Goal: Transaction & Acquisition: Purchase product/service

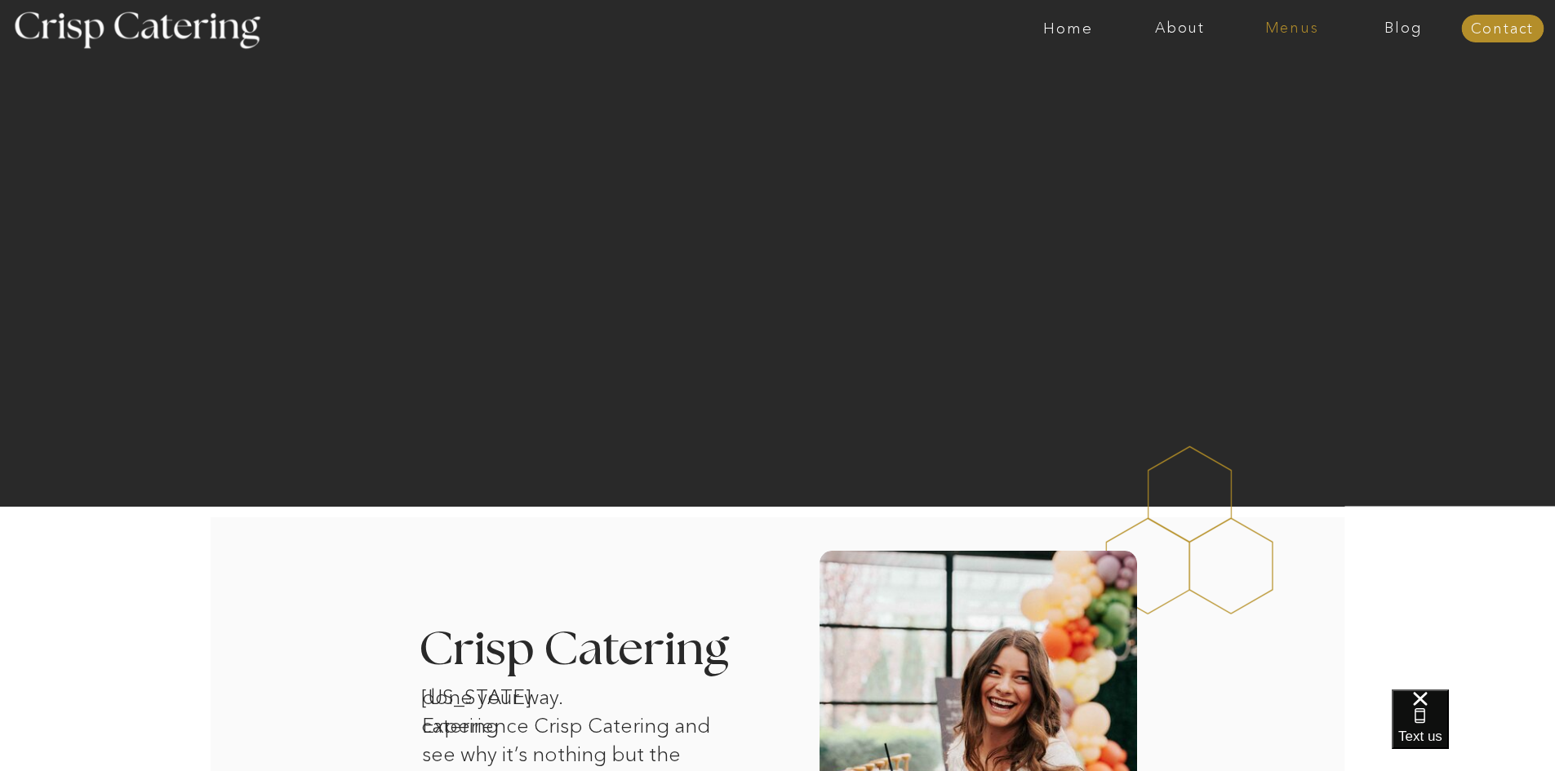
click at [1298, 31] on nav "Menus" at bounding box center [1292, 28] width 112 height 16
click at [1333, 95] on nav "Winter (Sep-Feb)" at bounding box center [1291, 96] width 134 height 16
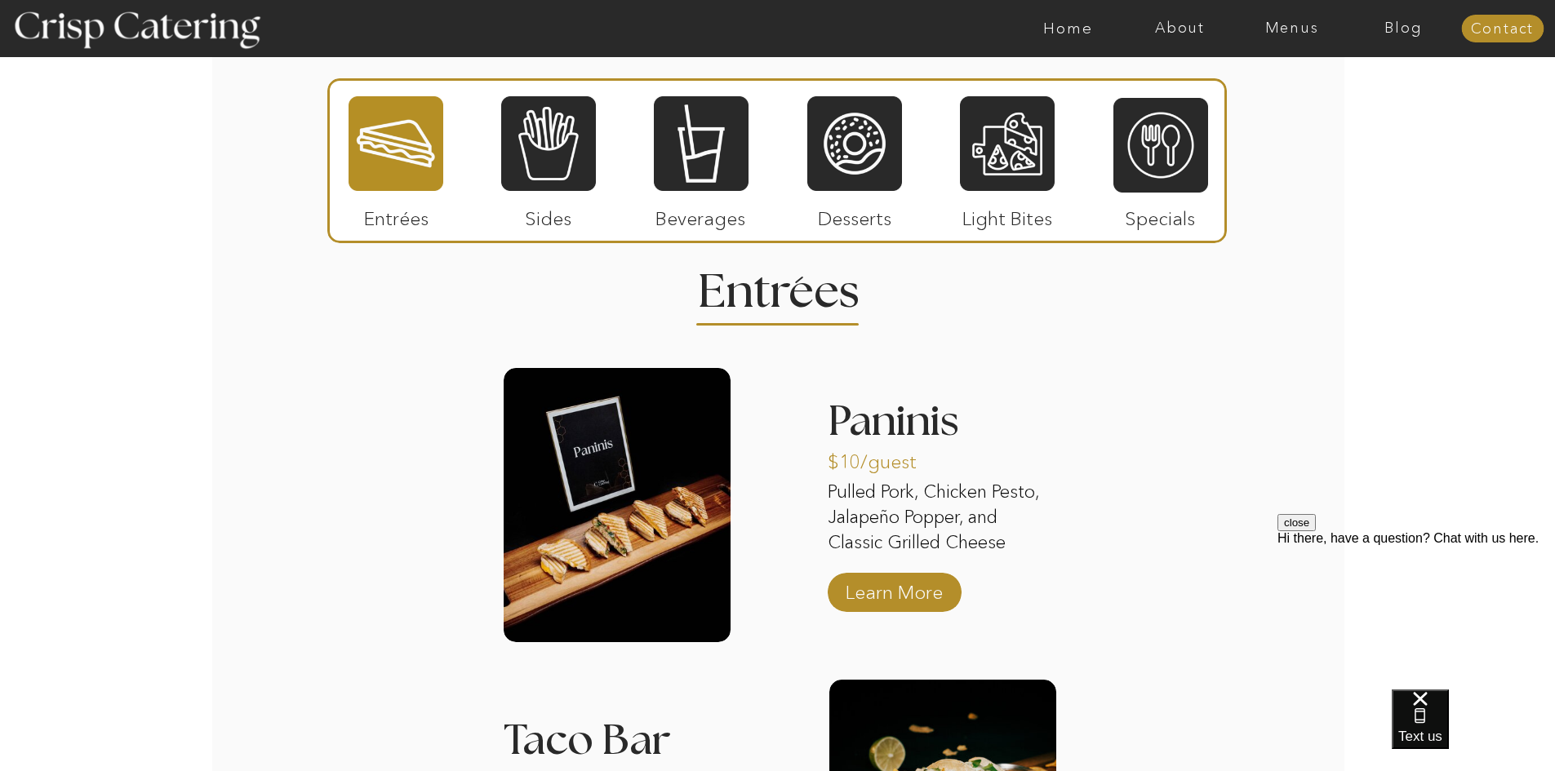
scroll to position [1904, 0]
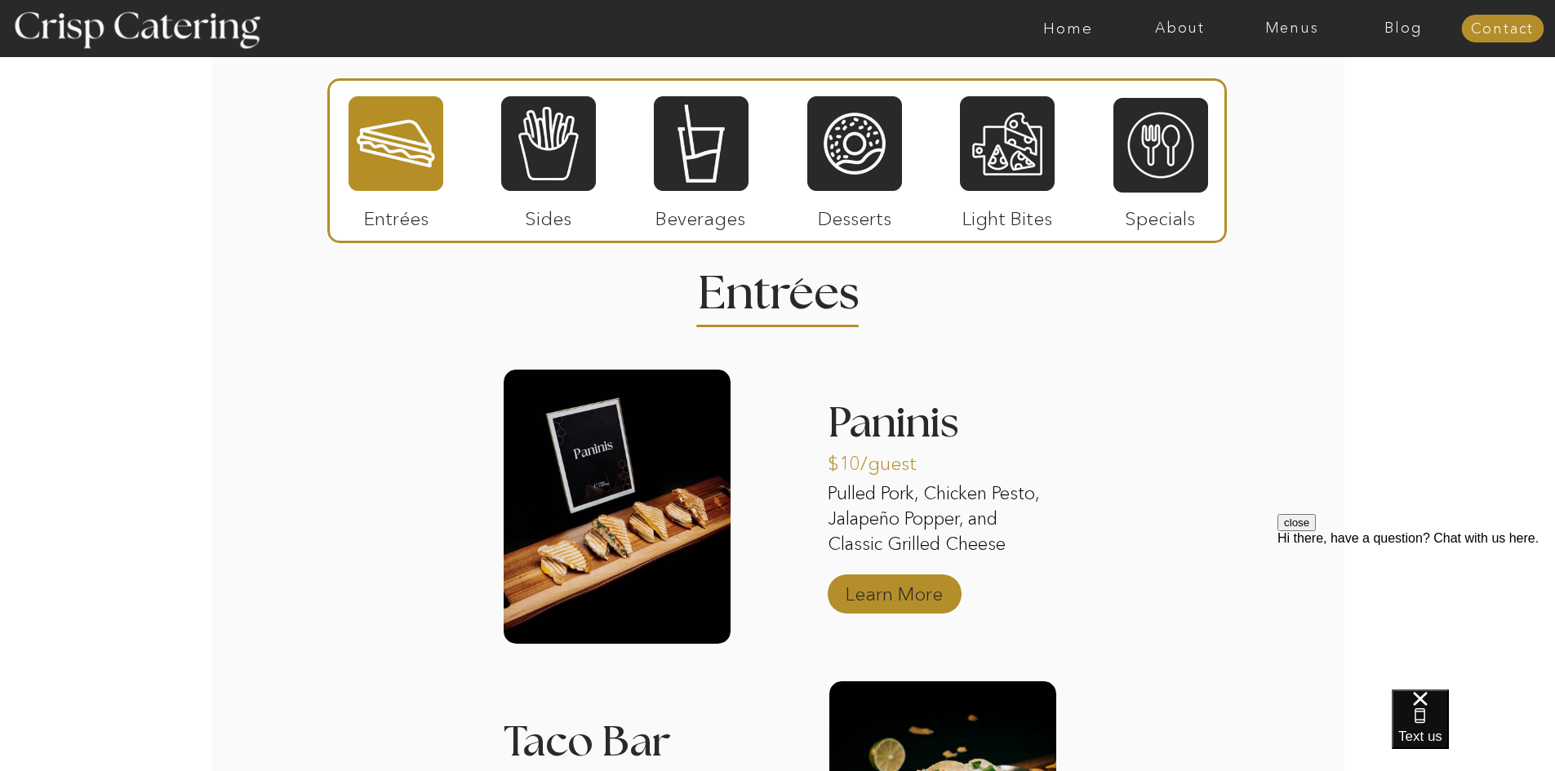
click at [940, 592] on p "Learn More" at bounding box center [894, 589] width 109 height 47
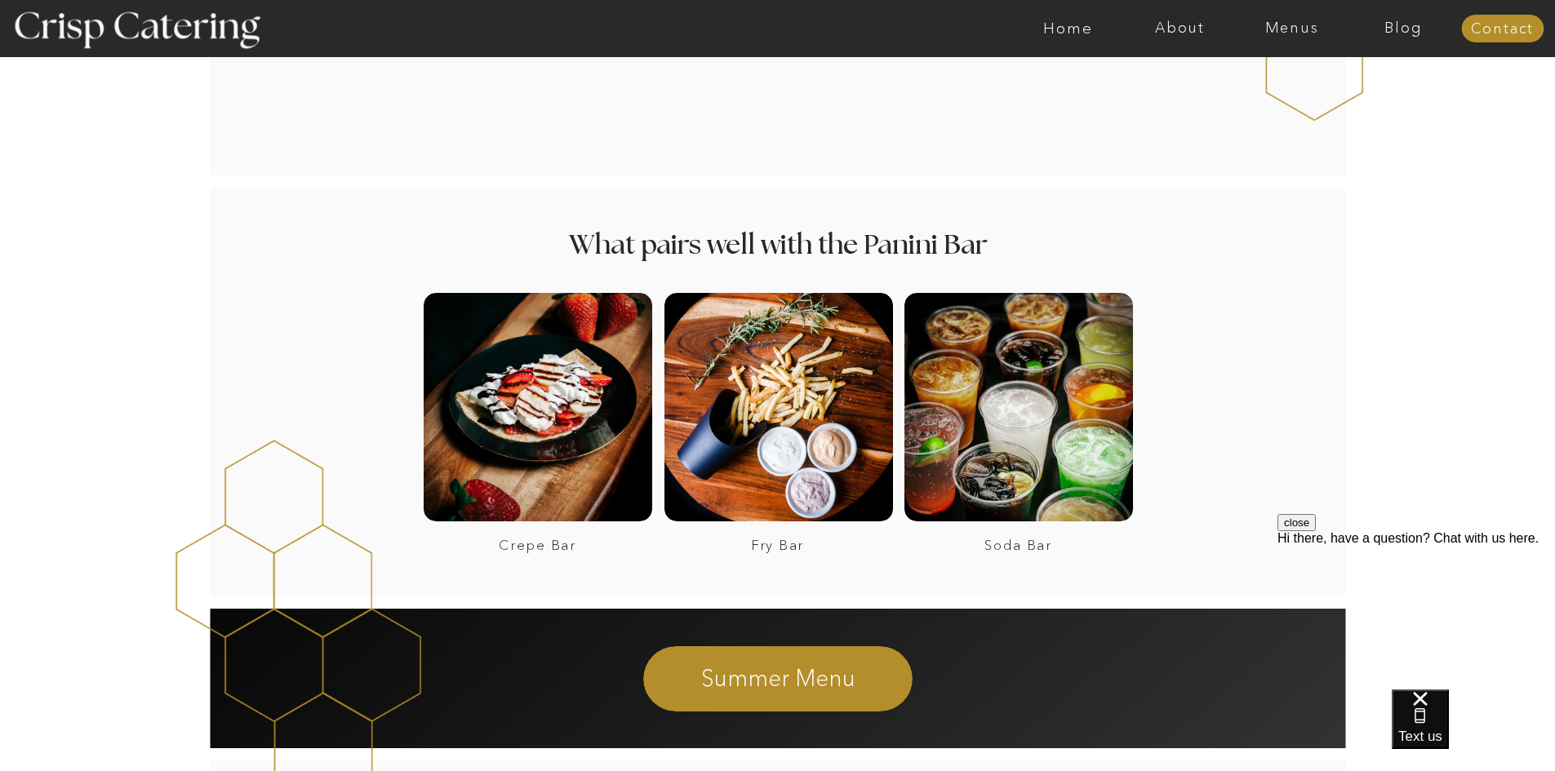
scroll to position [2041, 0]
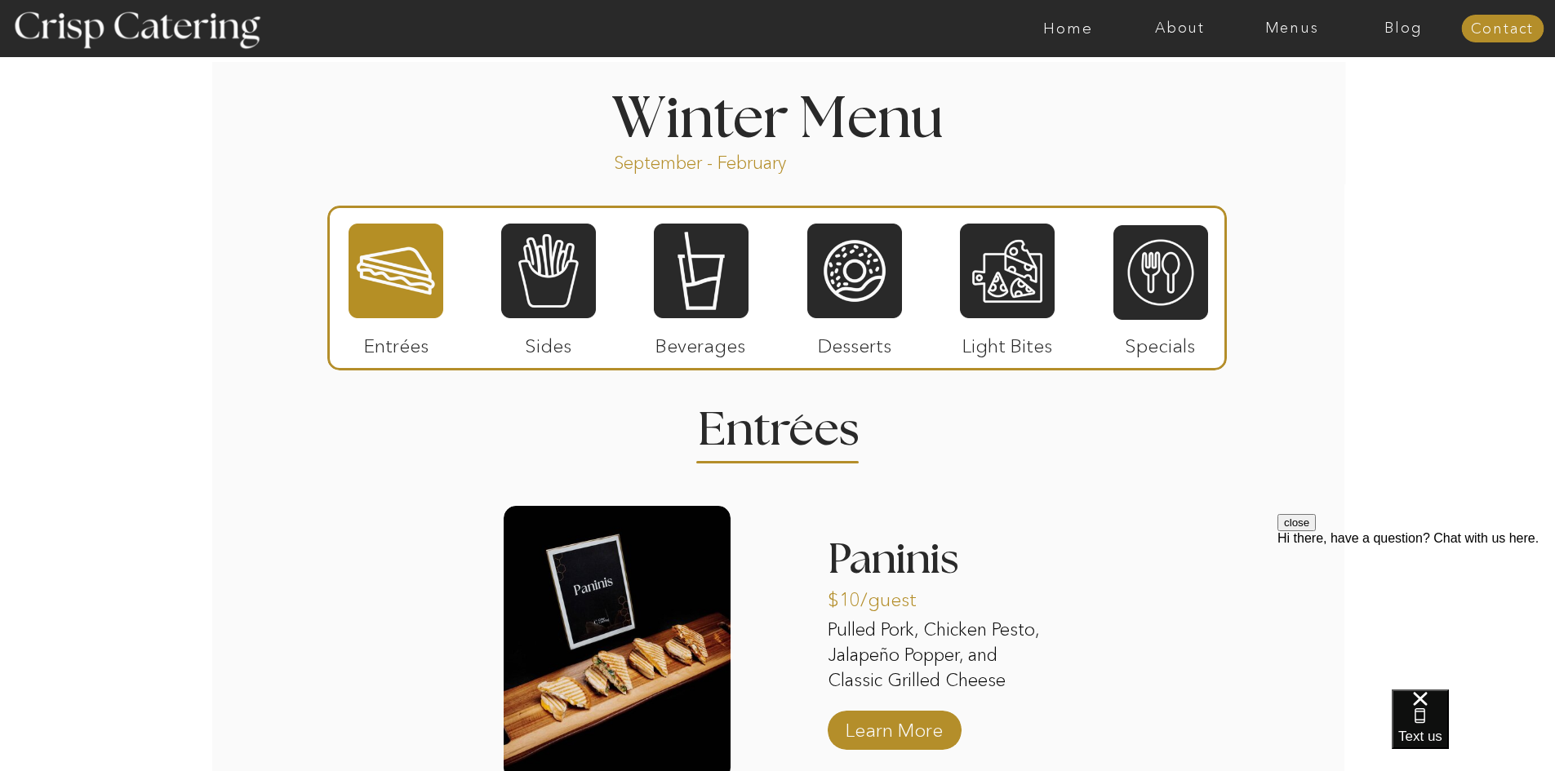
scroll to position [1360, 0]
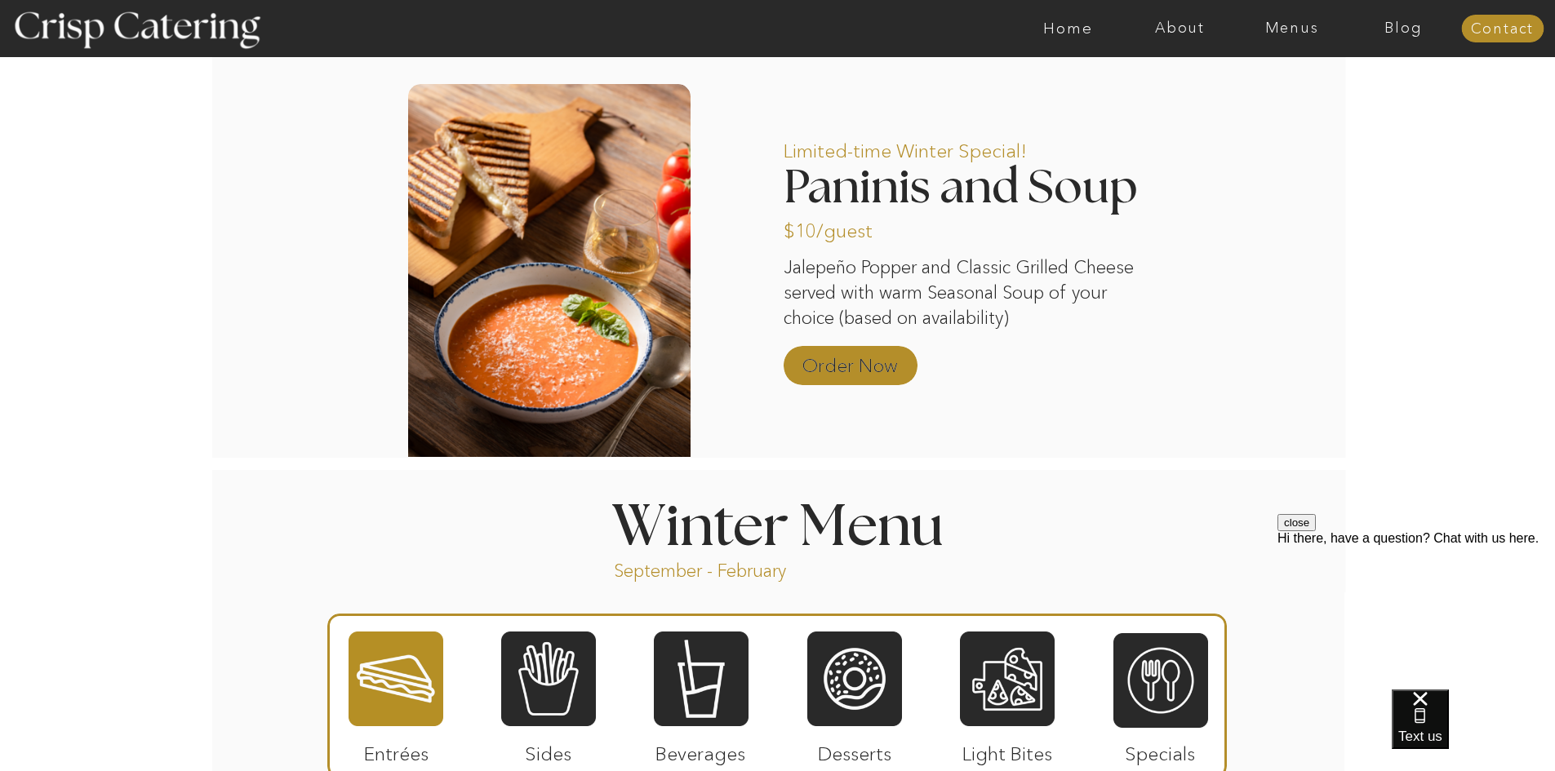
click at [841, 364] on p "Order Now" at bounding box center [850, 361] width 109 height 47
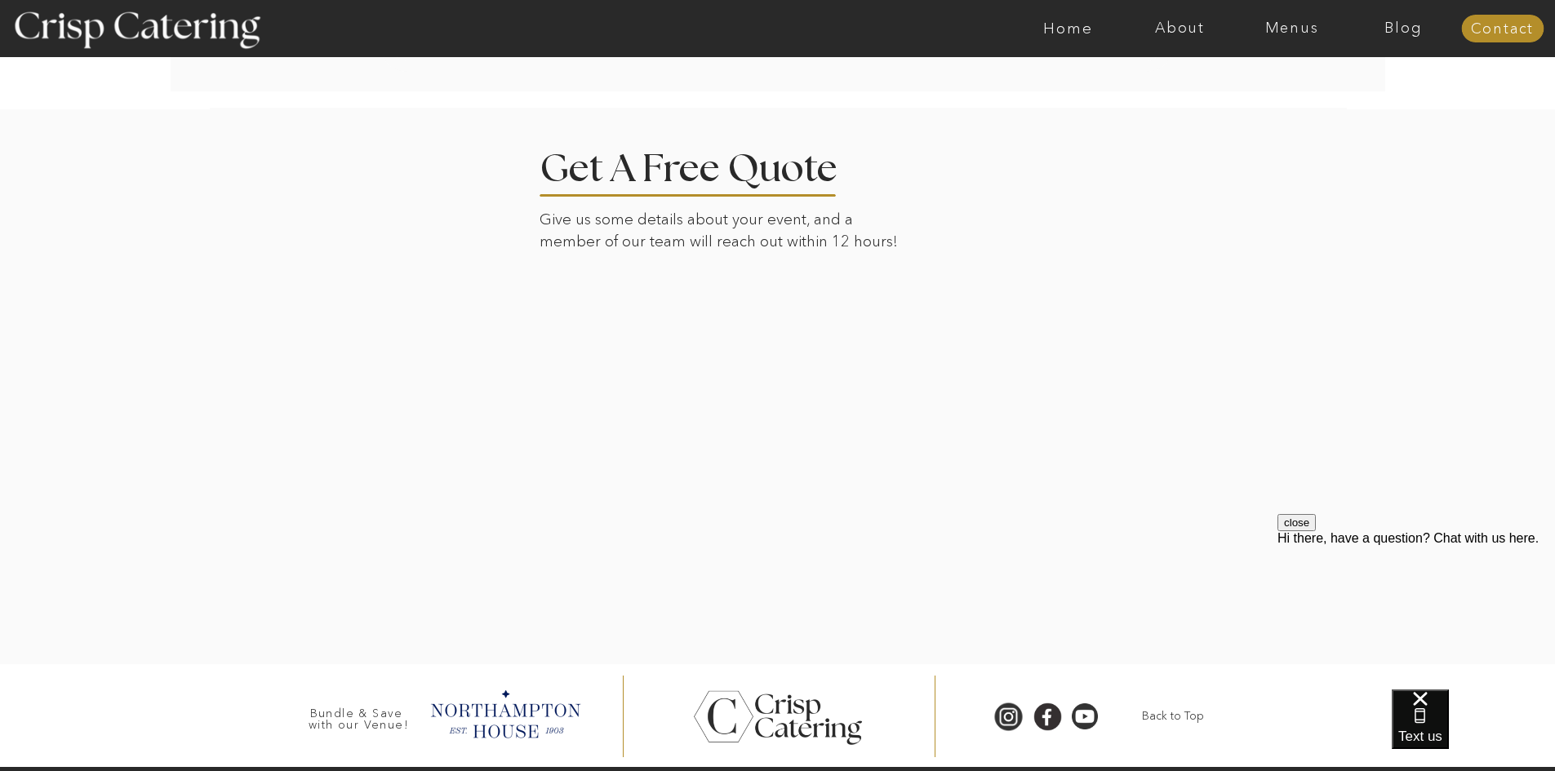
scroll to position [3704, 0]
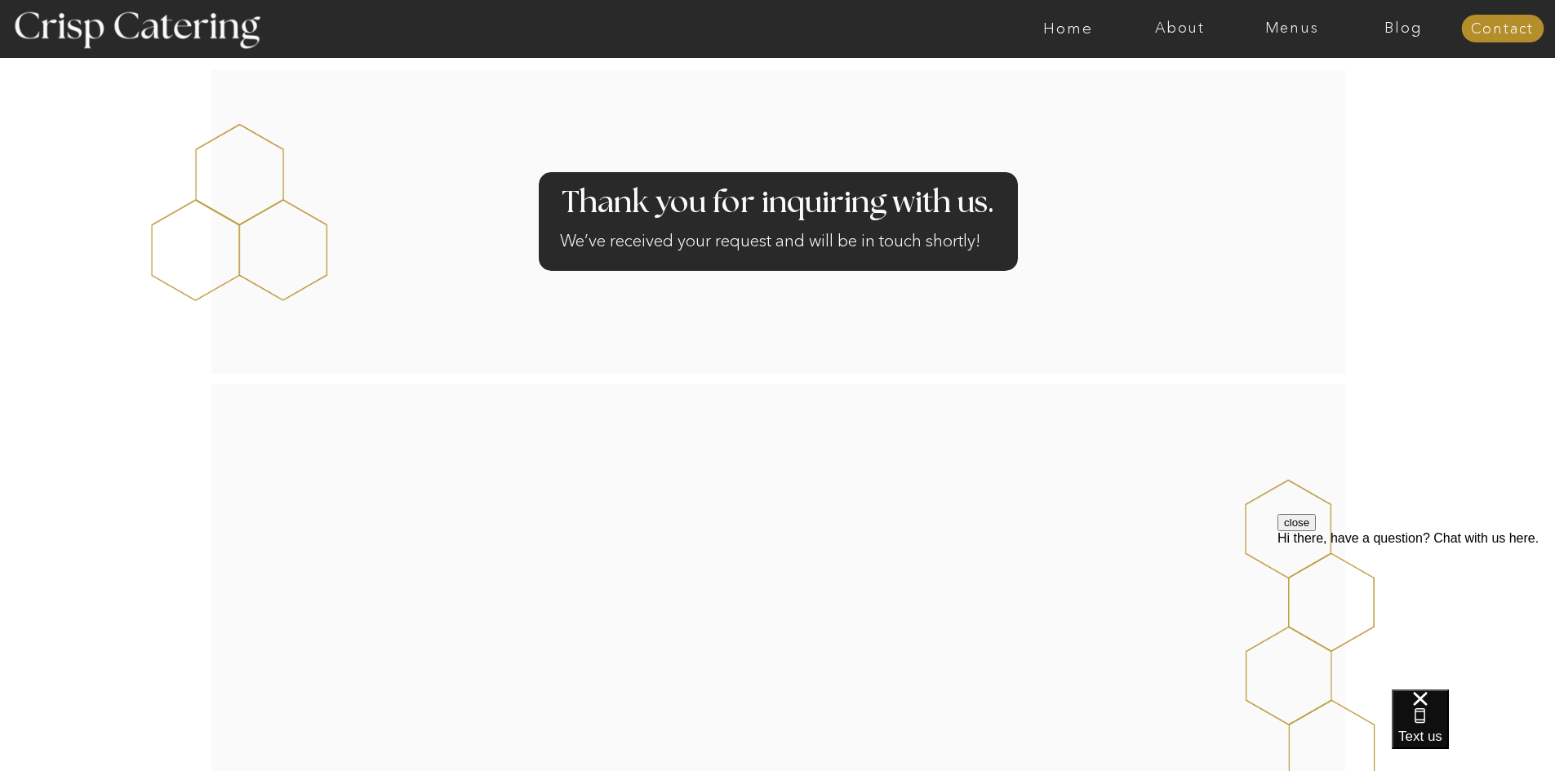
drag, startPoint x: 1273, startPoint y: 27, endPoint x: 1276, endPoint y: 36, distance: 9.3
click at [1273, 27] on nav "Menus" at bounding box center [1292, 28] width 112 height 16
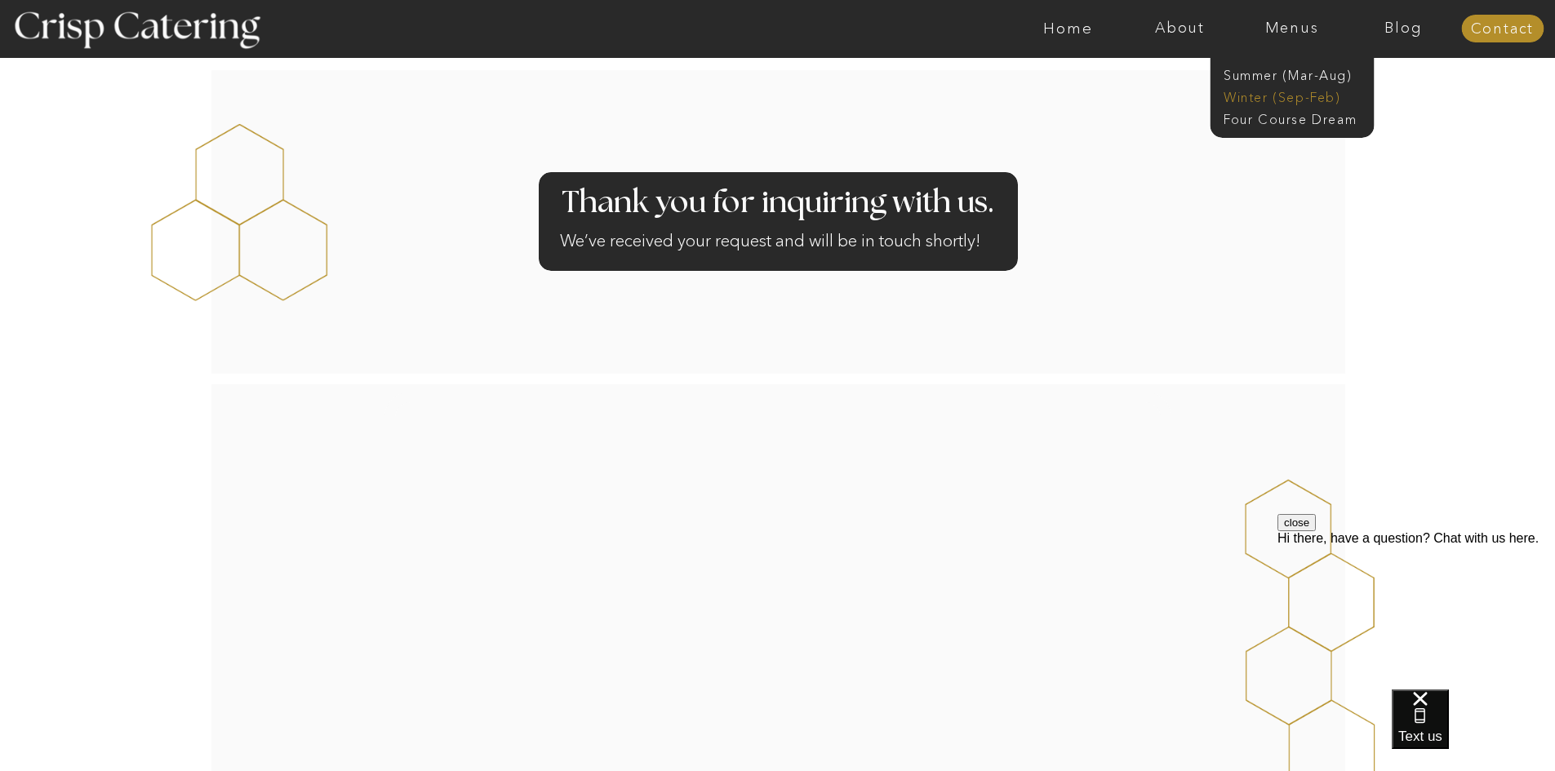
click at [1262, 97] on nav "Winter (Sep-Feb)" at bounding box center [1291, 96] width 134 height 16
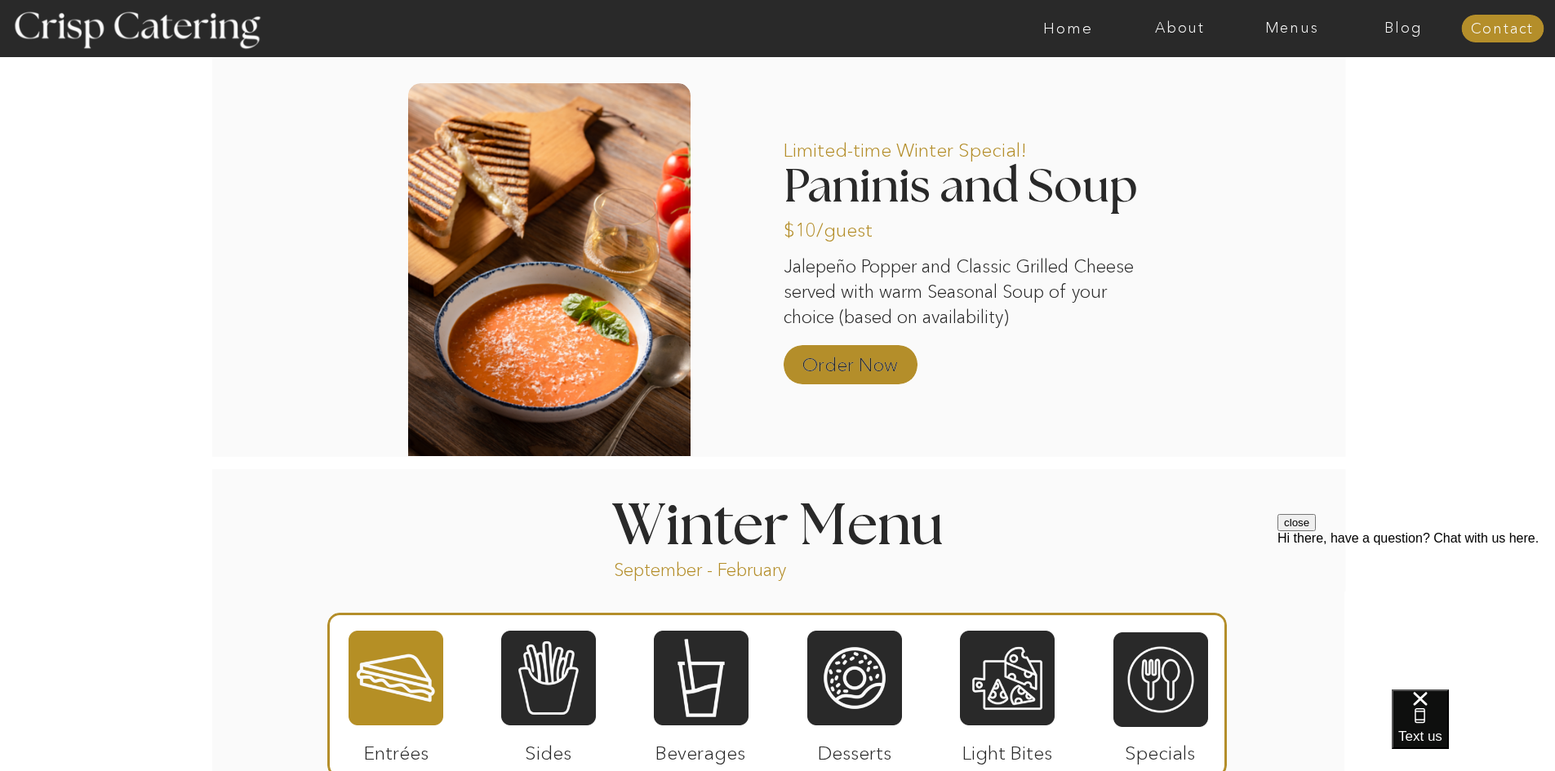
click at [829, 374] on p "Order Now" at bounding box center [850, 360] width 109 height 47
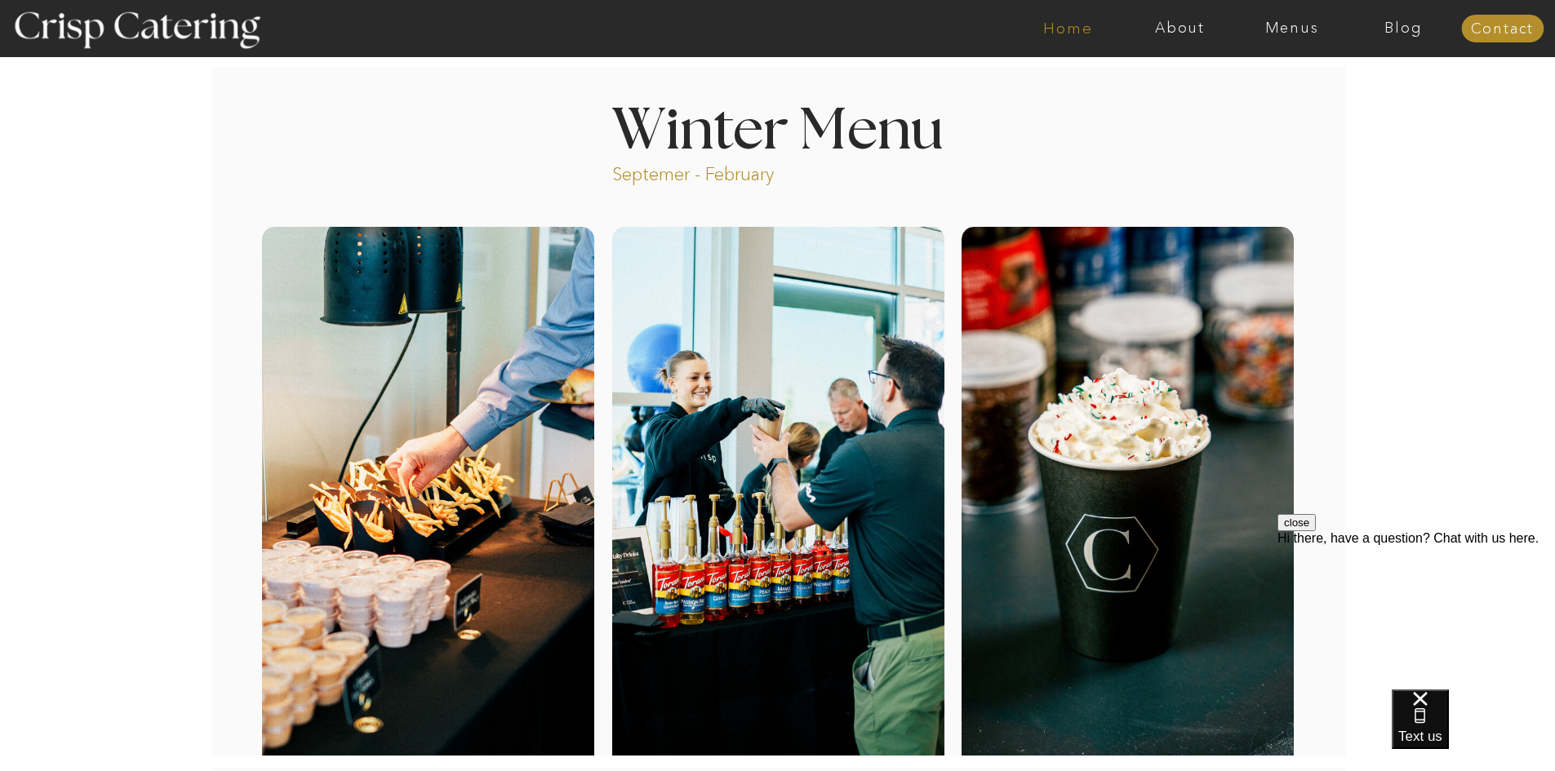
click at [1082, 31] on nav "Home" at bounding box center [1068, 28] width 112 height 16
